Goal: Find specific page/section: Find specific page/section

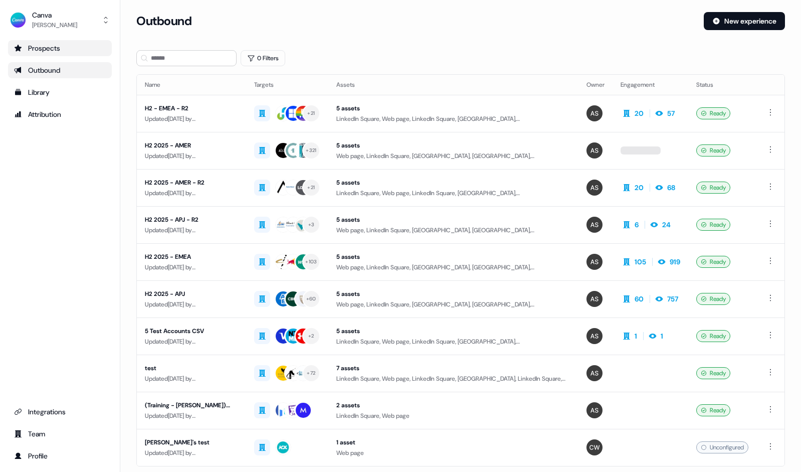
click at [74, 46] on div "Prospects" at bounding box center [60, 48] width 92 height 10
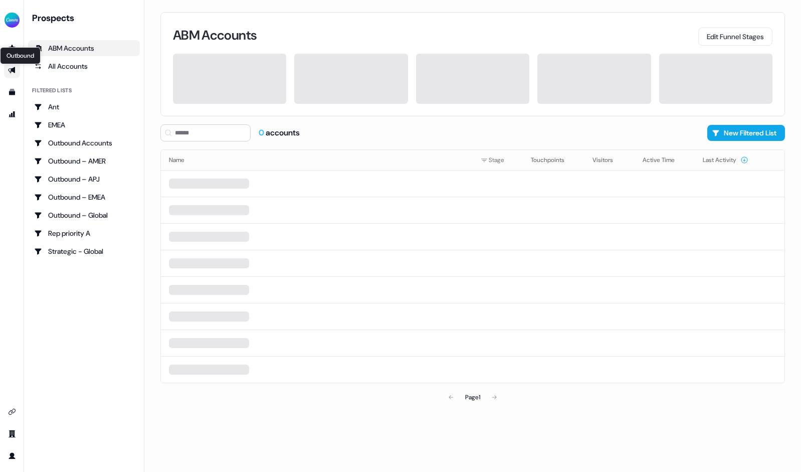
click at [15, 72] on icon "Go to outbound experience" at bounding box center [12, 70] width 8 height 8
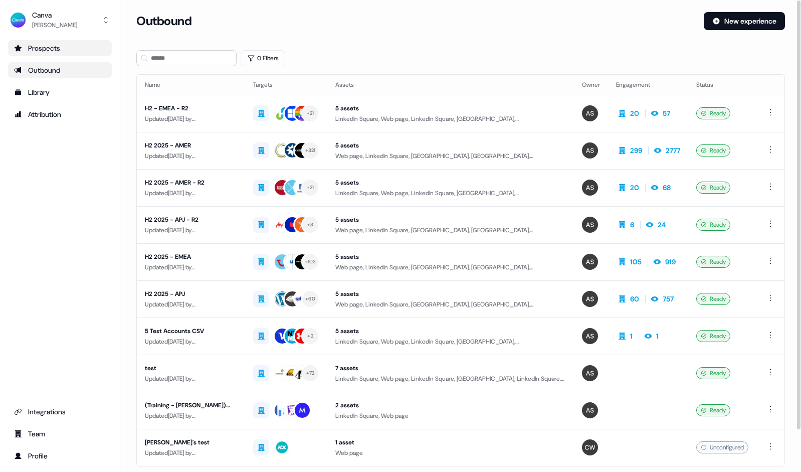
click at [65, 50] on div "Prospects" at bounding box center [60, 48] width 92 height 10
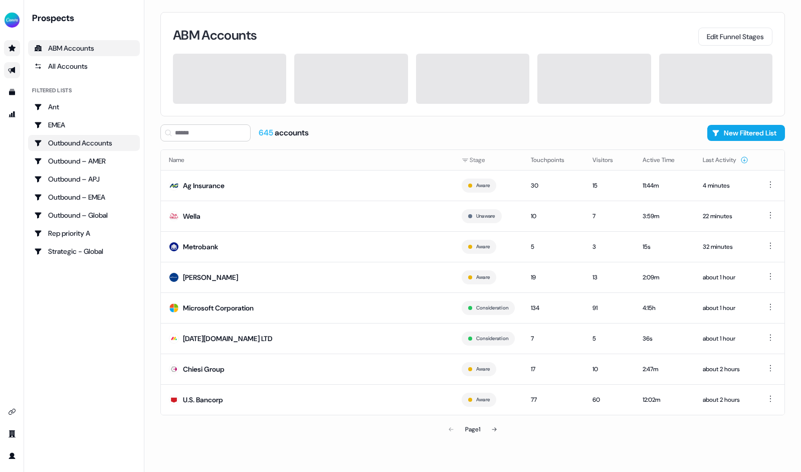
click at [99, 140] on div "Outbound Accounts" at bounding box center [84, 143] width 100 height 10
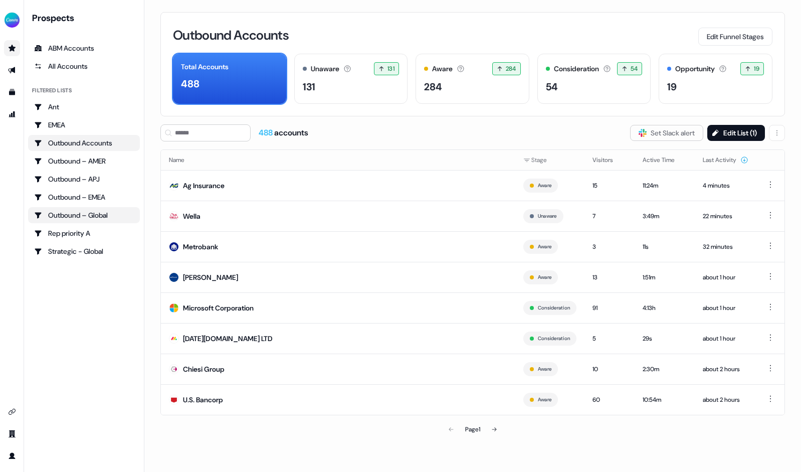
click at [102, 213] on div "Outbound – Global" at bounding box center [84, 215] width 100 height 10
click at [469, 20] on div "Outbound – Global Edit Funnel Stages Total Accounts 488 Unaware The default sta…" at bounding box center [472, 64] width 625 height 104
click at [745, 130] on button "Edit List ( 1 )" at bounding box center [736, 133] width 58 height 16
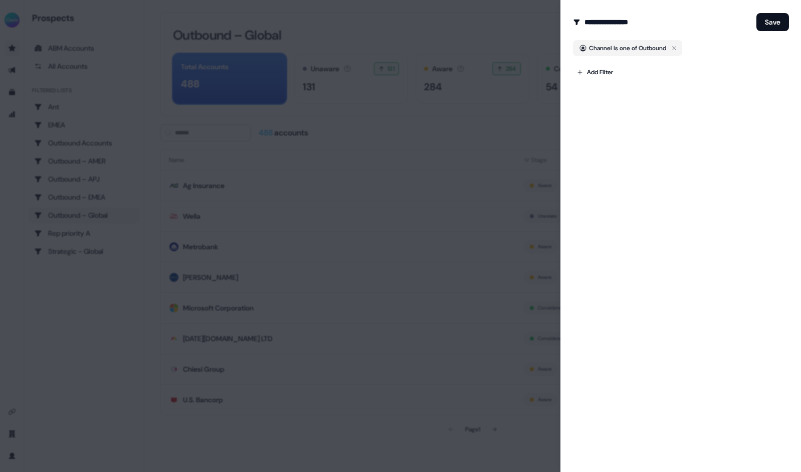
click at [501, 31] on div at bounding box center [400, 236] width 801 height 472
